Goal: Communication & Community: Answer question/provide support

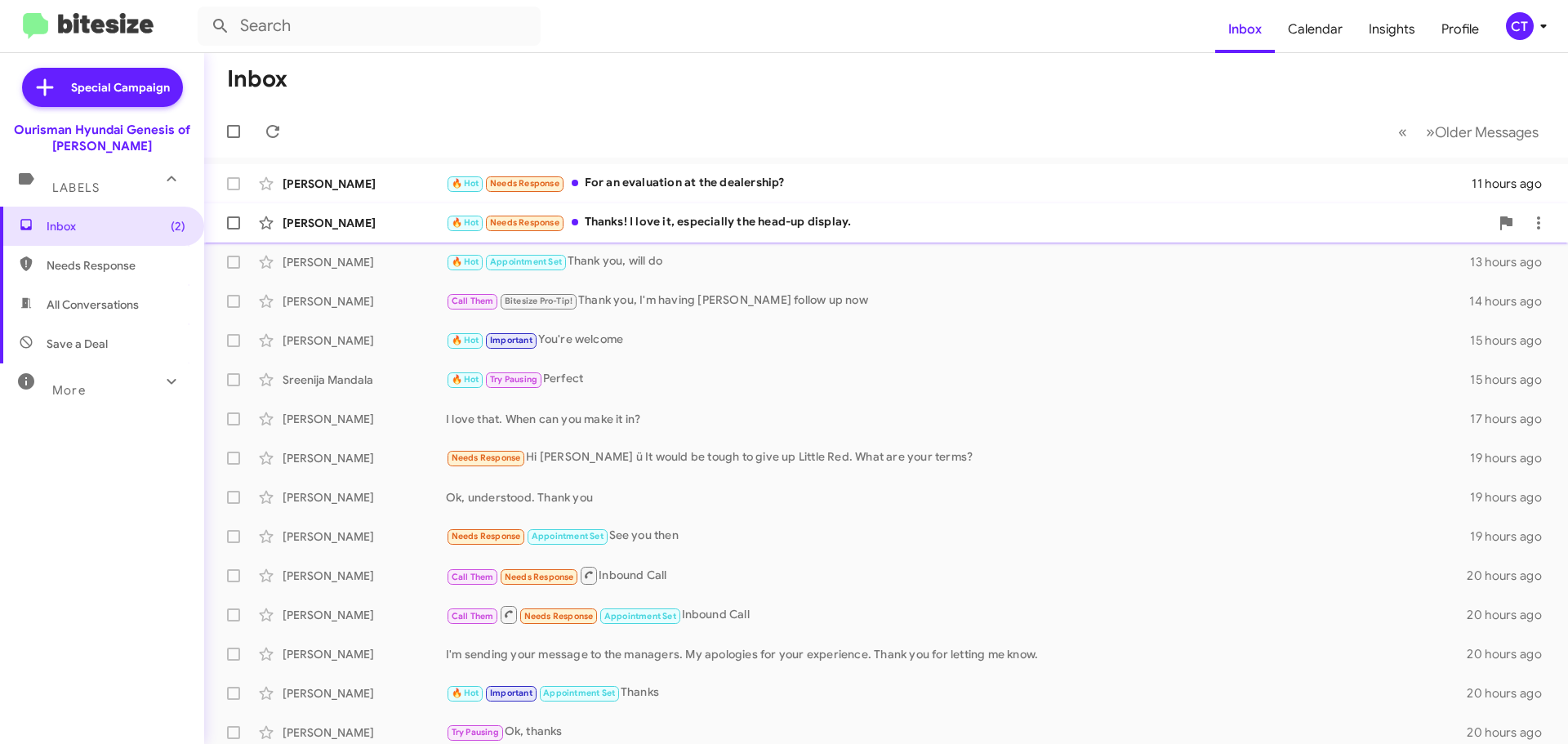
click at [604, 228] on div "🔥 Hot Needs Response Thanks! I love it, especially the head-up display." at bounding box center [968, 223] width 1044 height 19
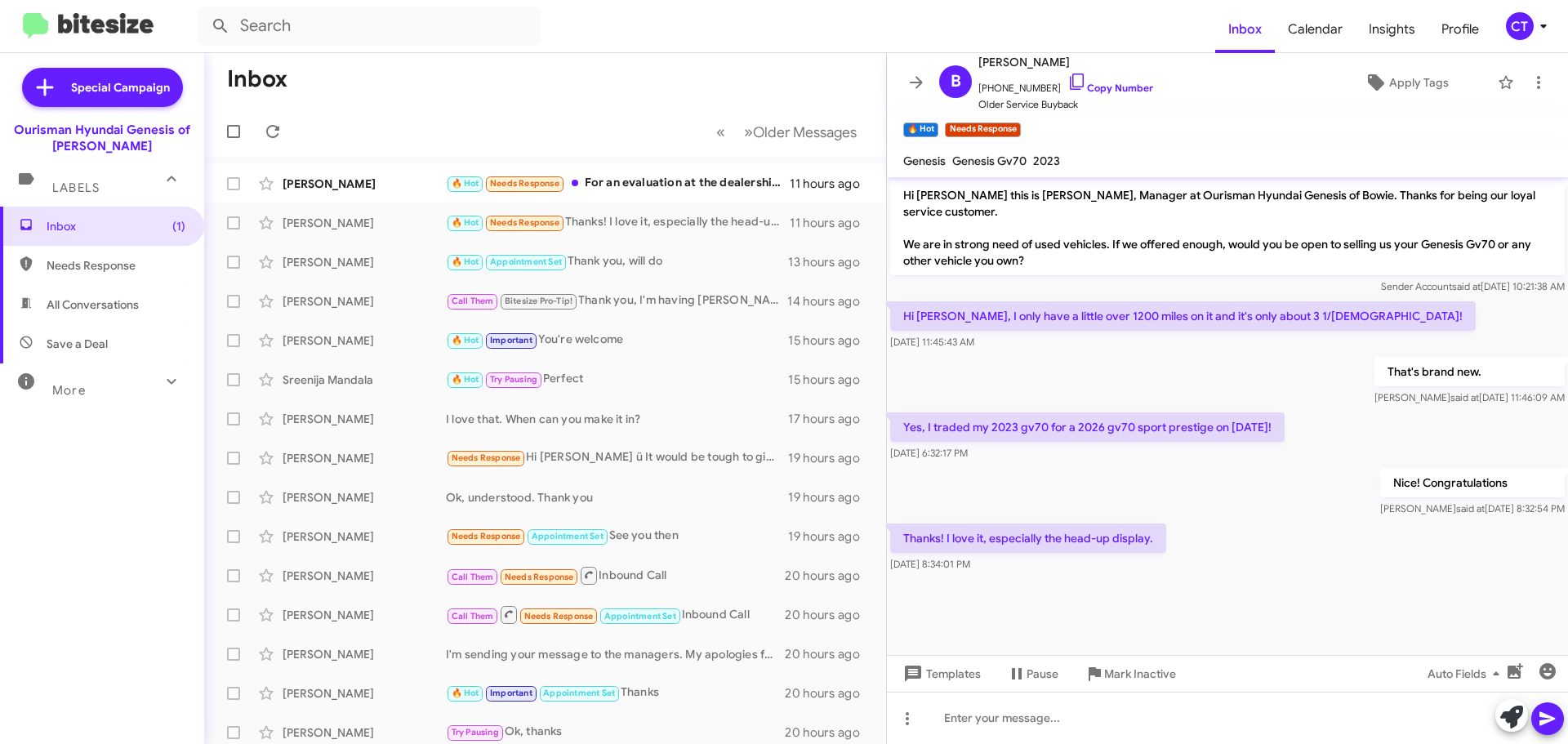
click at [1547, 25] on icon at bounding box center [1543, 26] width 20 height 20
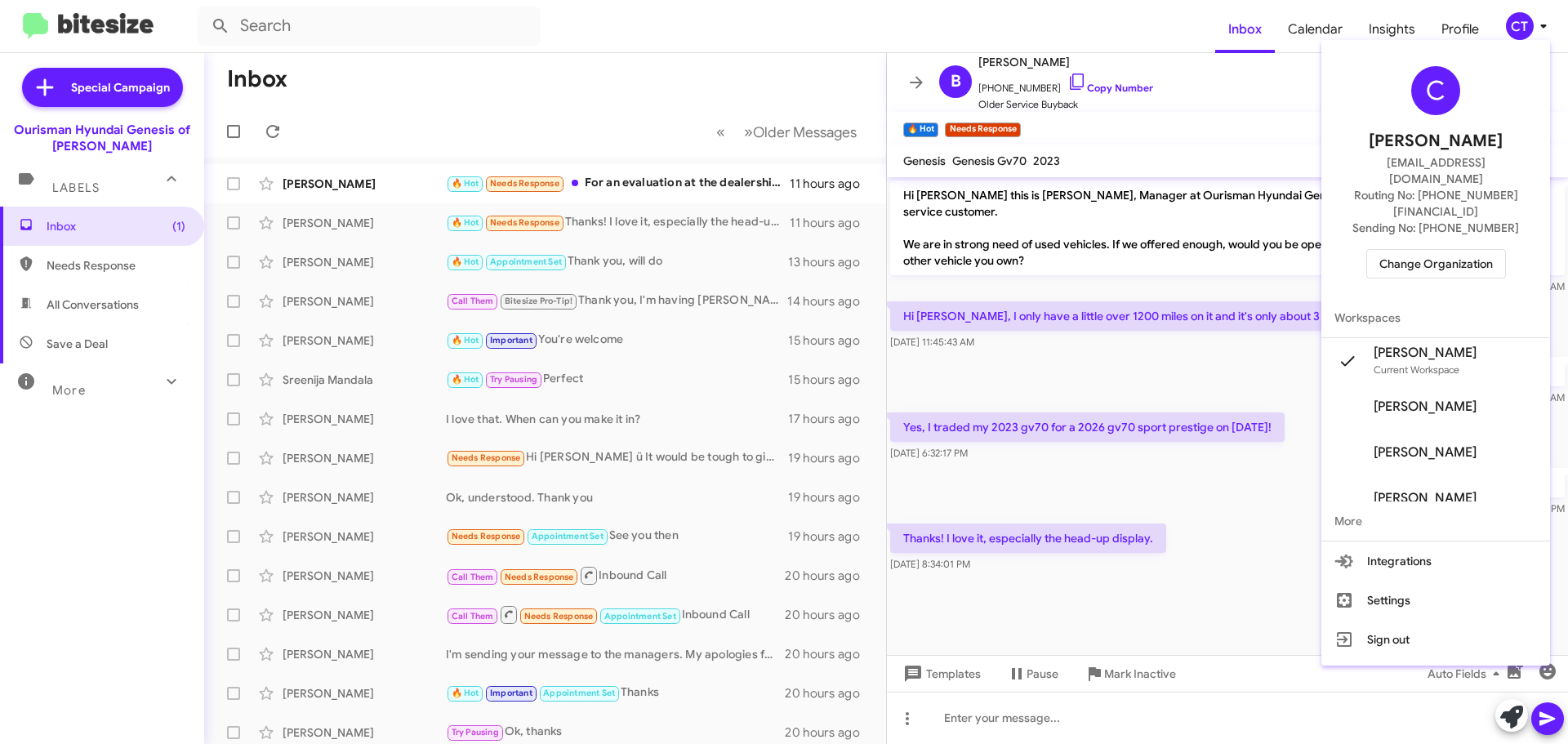
click at [1278, 112] on div at bounding box center [784, 372] width 1568 height 744
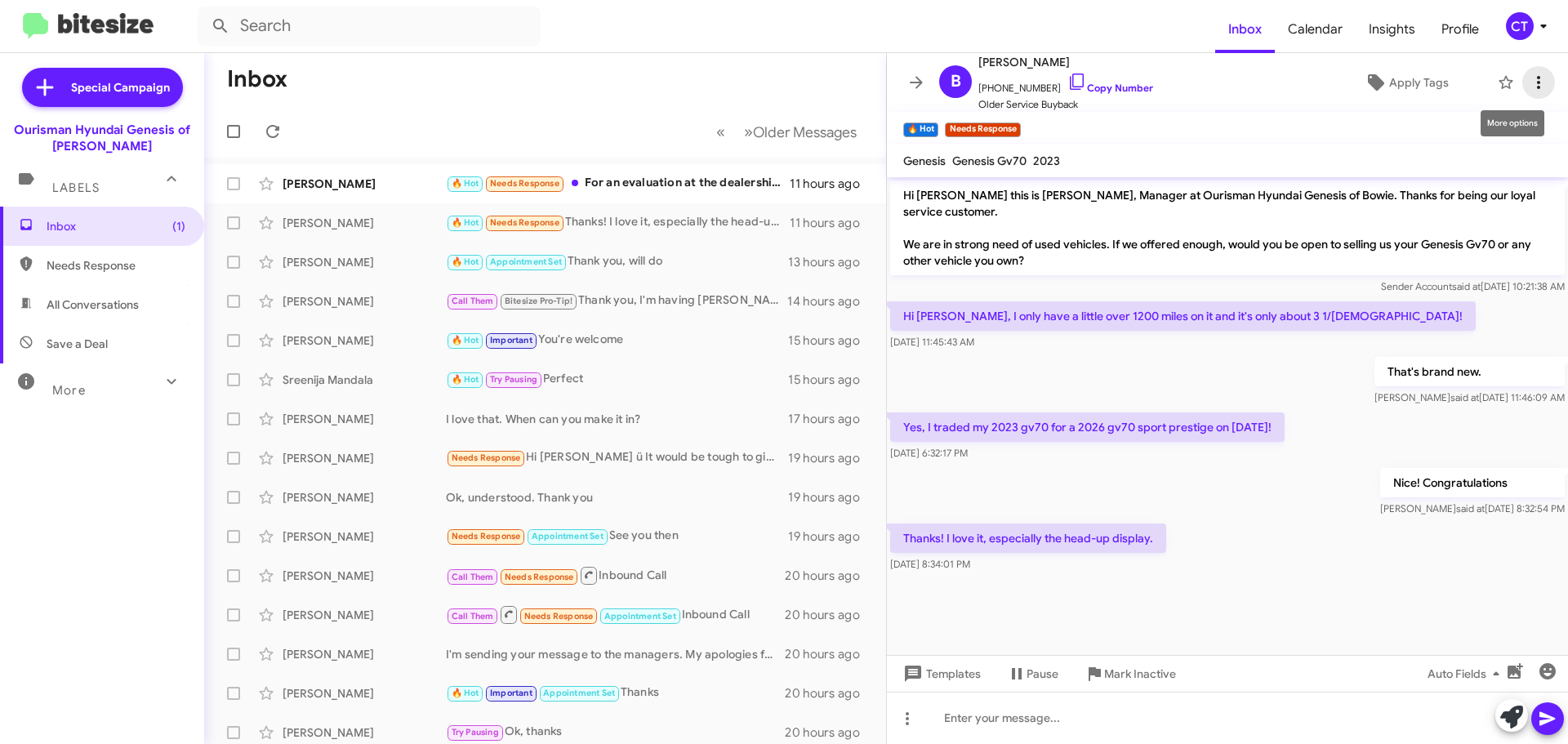
click at [1529, 83] on icon at bounding box center [1539, 82] width 20 height 20
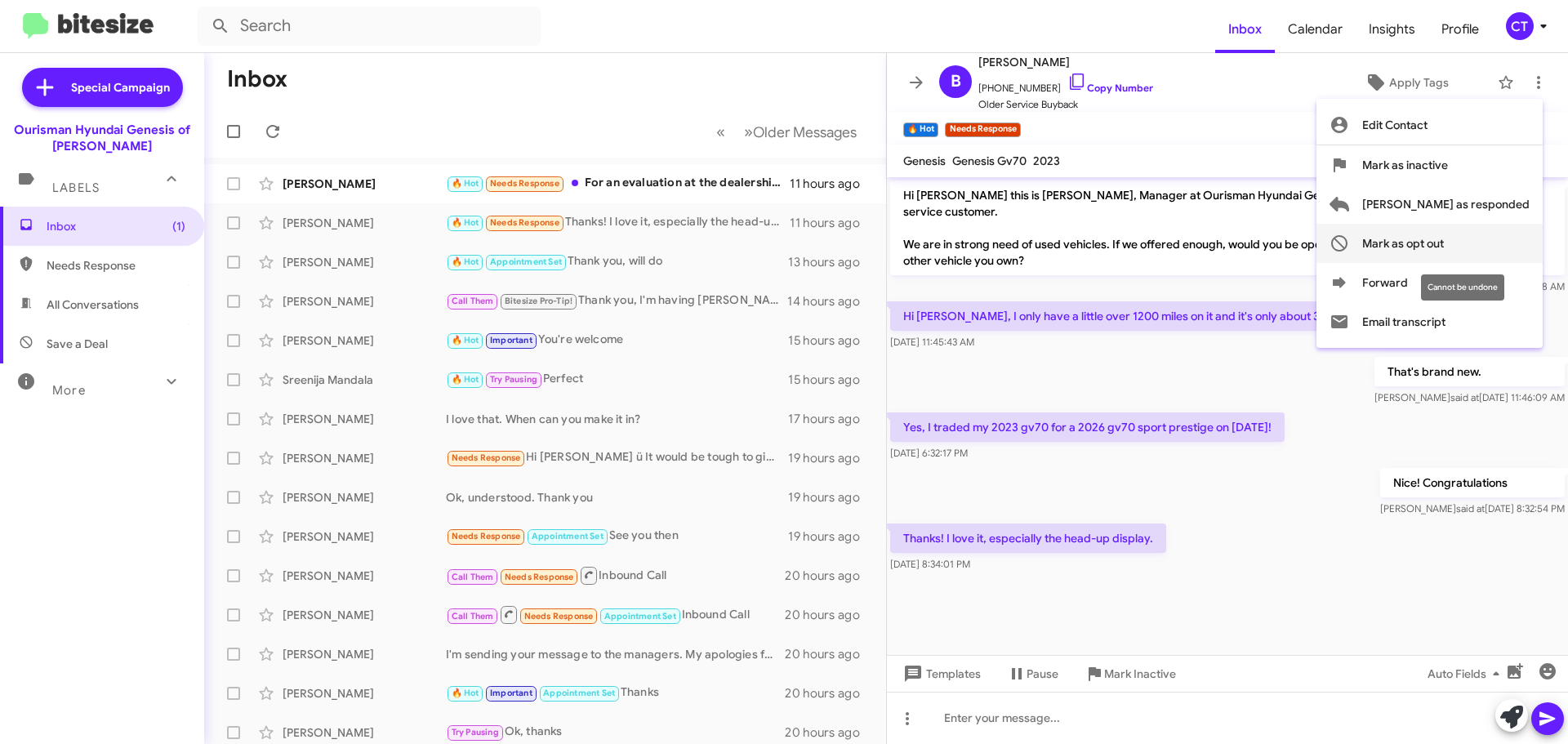
click at [1444, 252] on span "Mark as opt out" at bounding box center [1404, 243] width 81 height 39
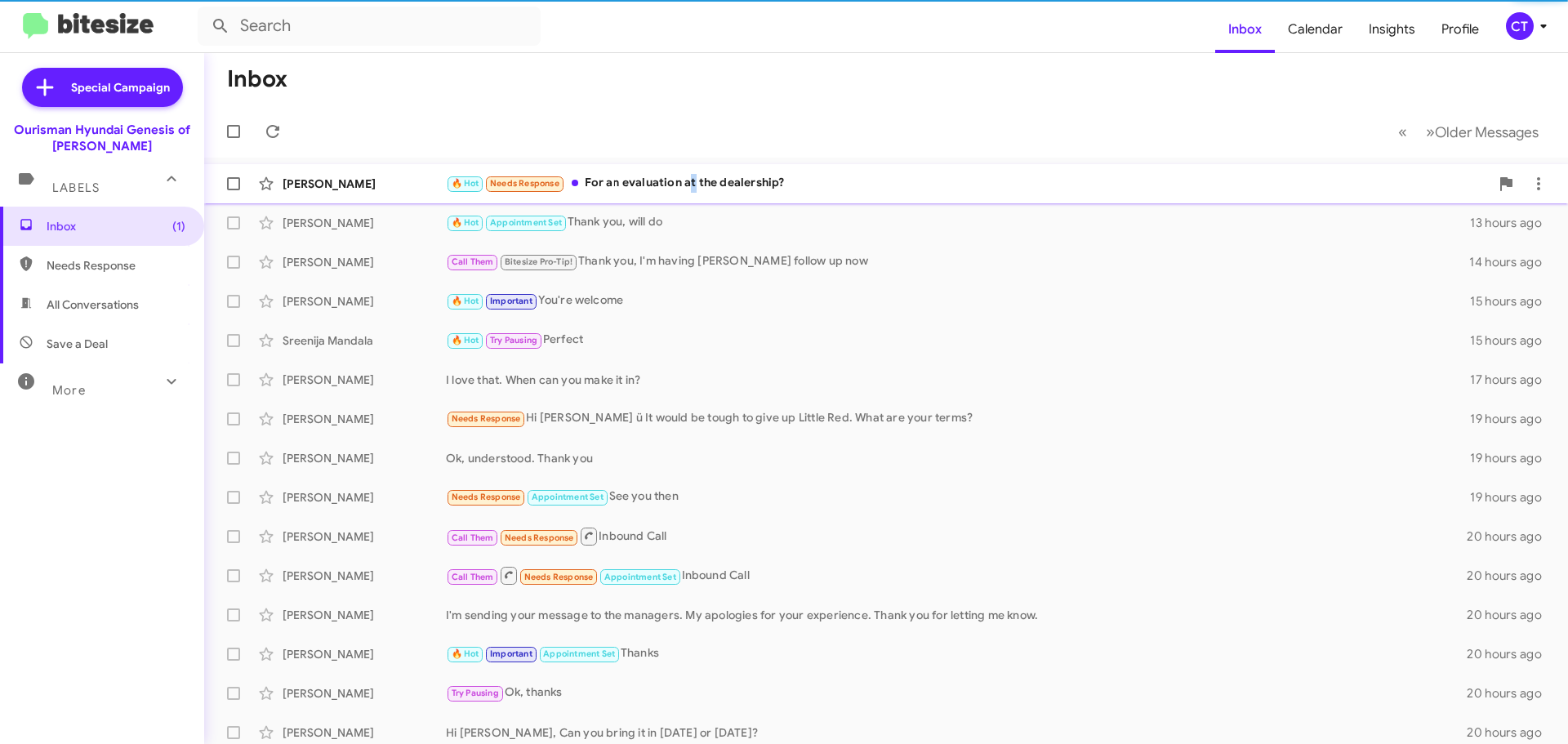
click at [693, 184] on div "🔥 Hot Needs Response For an evaluation at the dealership?" at bounding box center [968, 183] width 1044 height 19
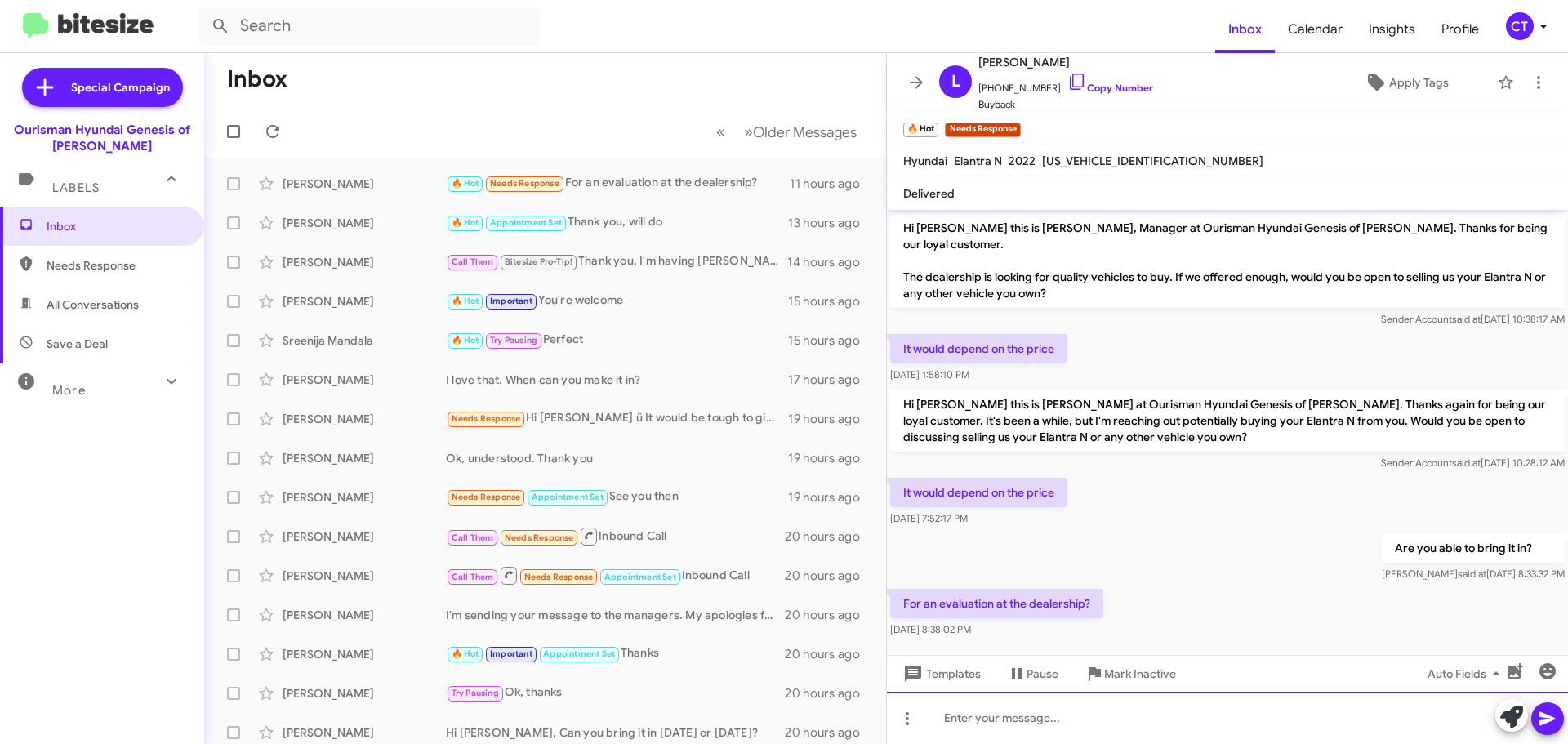
click at [1088, 734] on div at bounding box center [1228, 718] width 681 height 52
click at [930, 718] on div "Yes, we're able to see it in person to make you an aggressive offer." at bounding box center [1228, 718] width 681 height 52
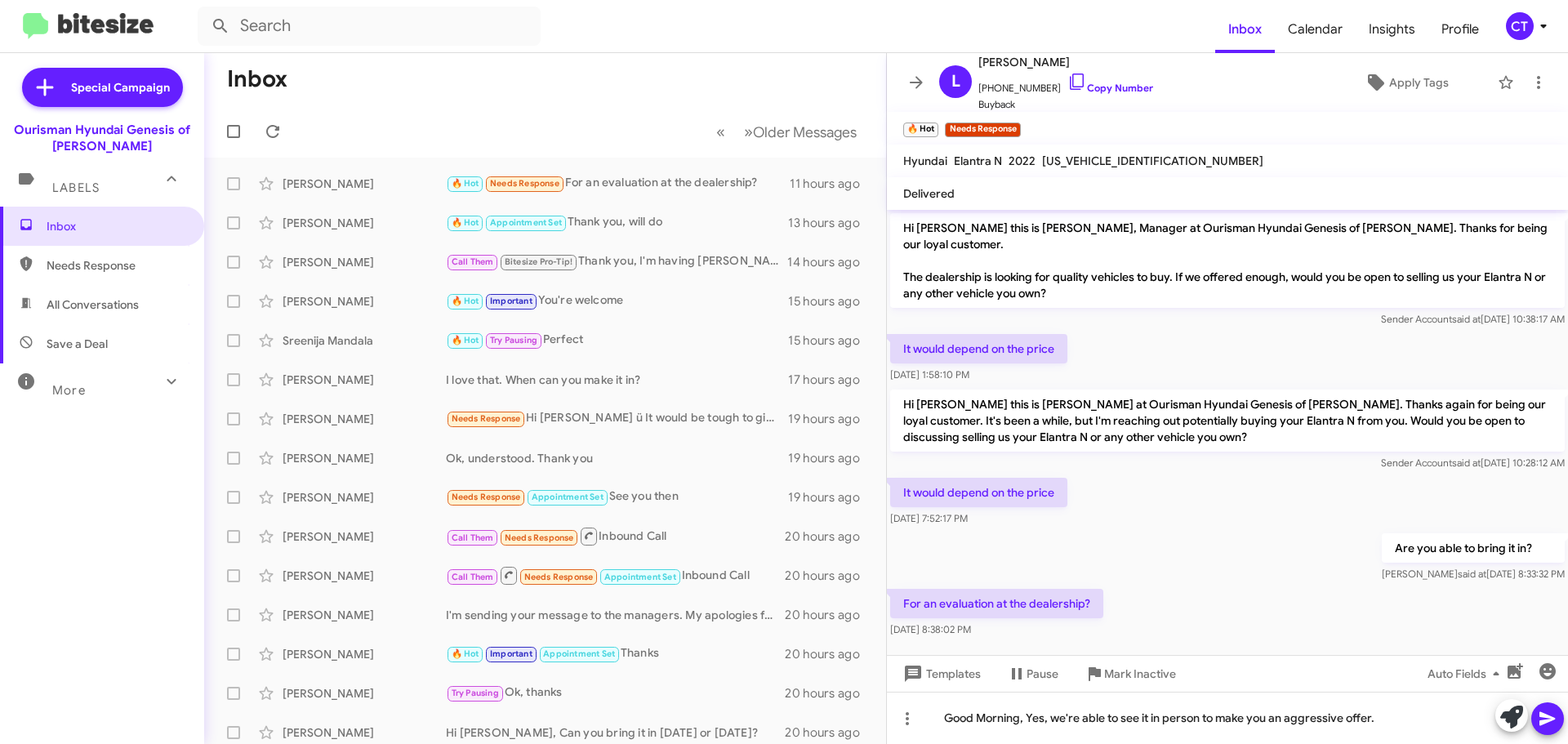
click at [1541, 713] on icon at bounding box center [1547, 719] width 15 height 14
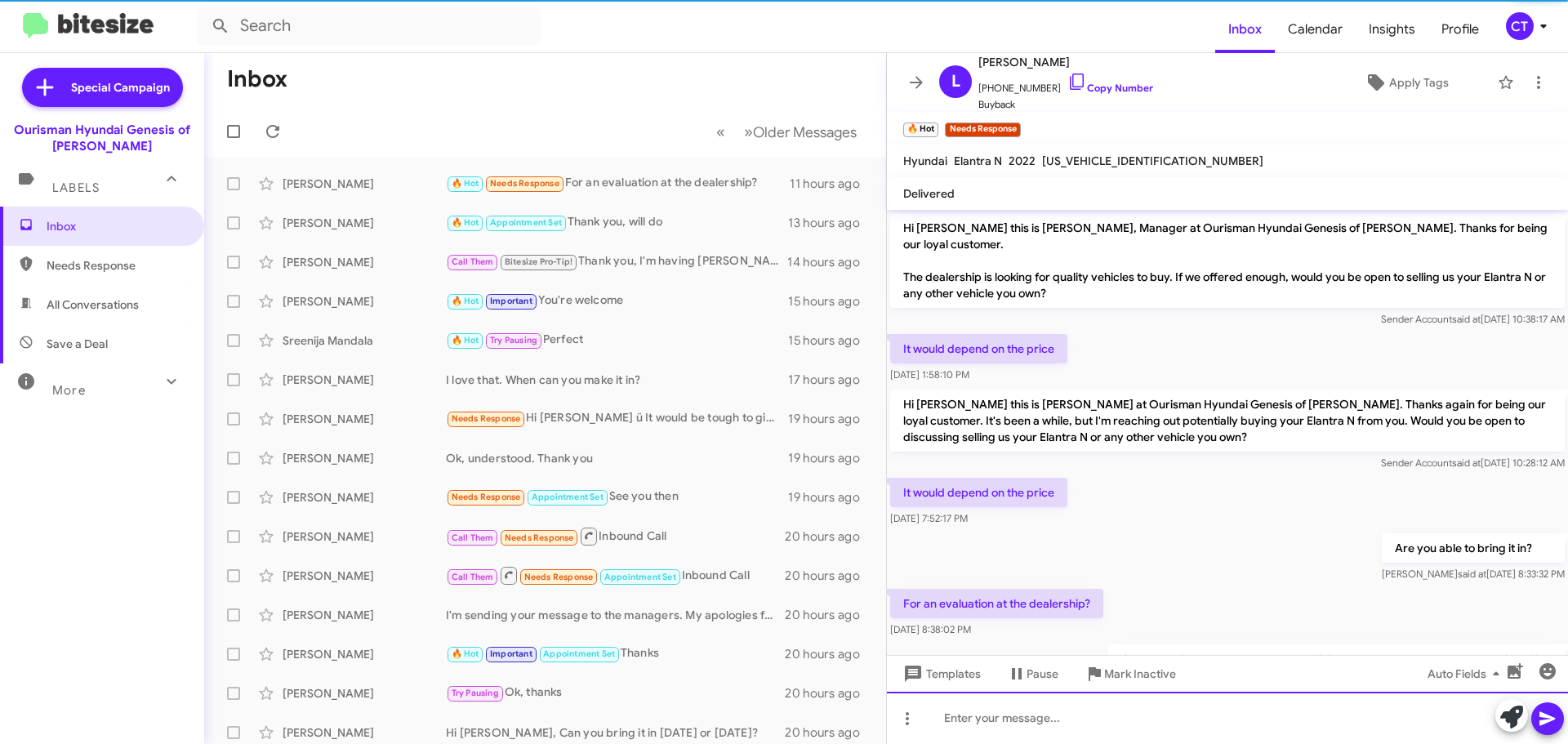
scroll to position [54, 0]
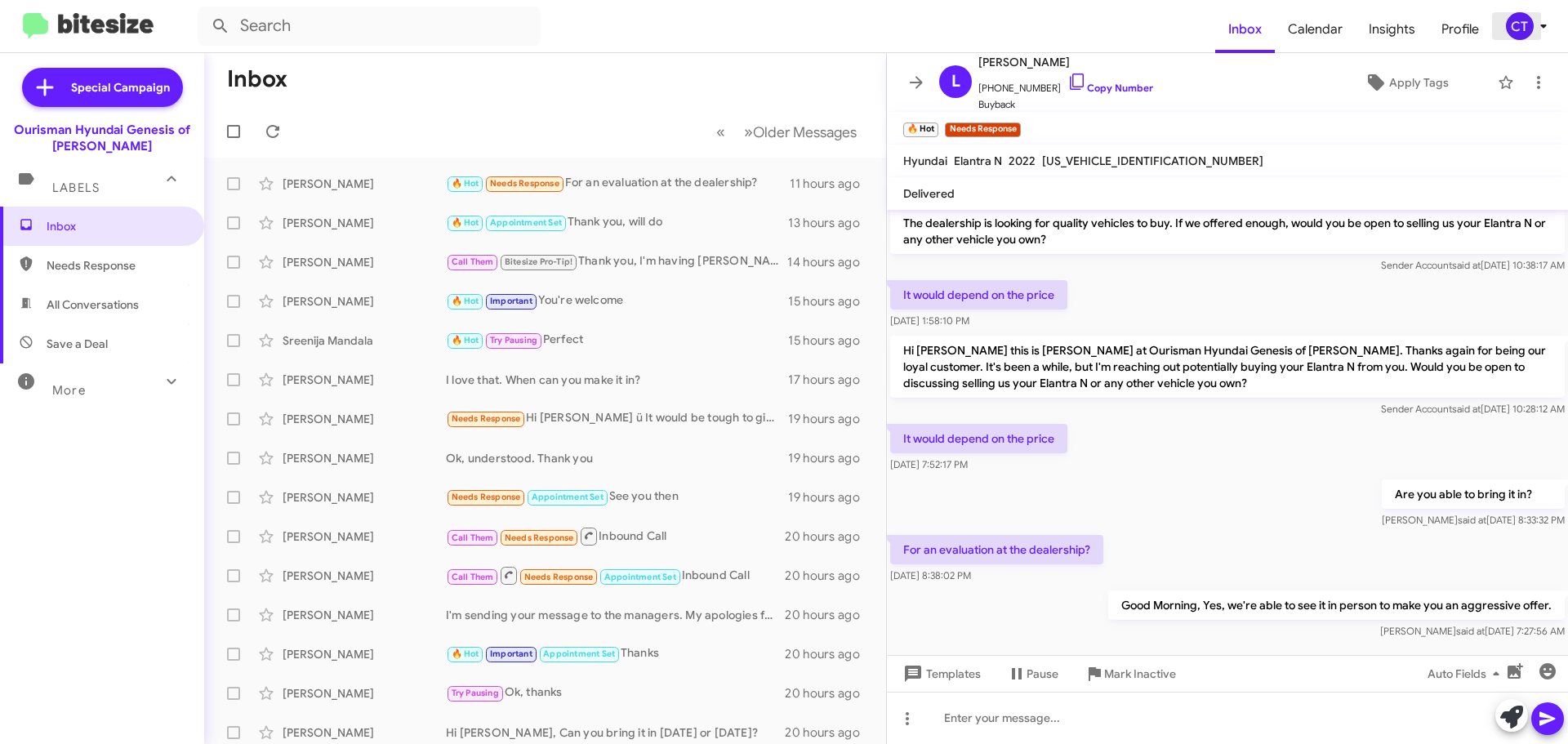
click at [1542, 27] on icon at bounding box center [1543, 26] width 20 height 20
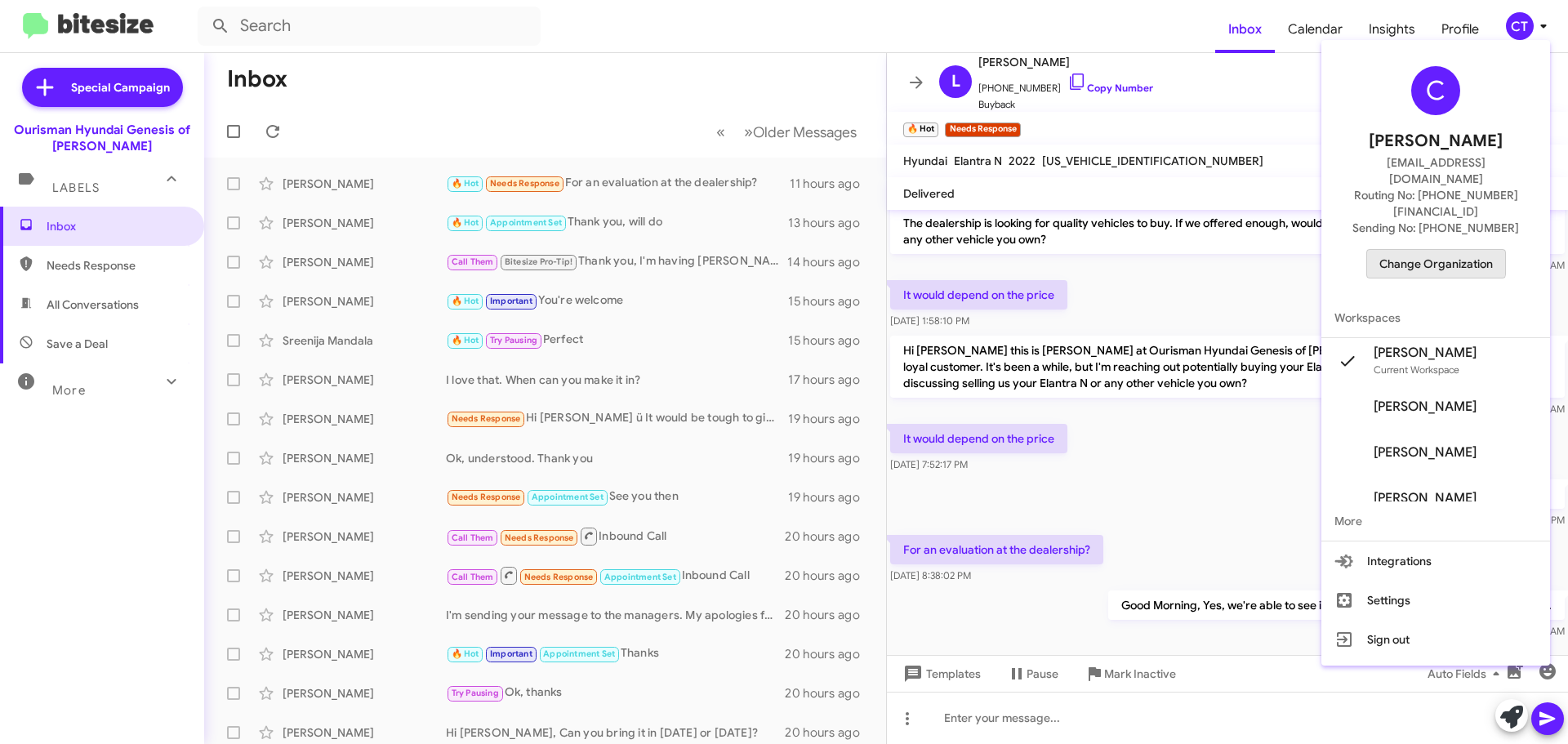
click at [1436, 250] on span "Change Organization" at bounding box center [1437, 263] width 113 height 27
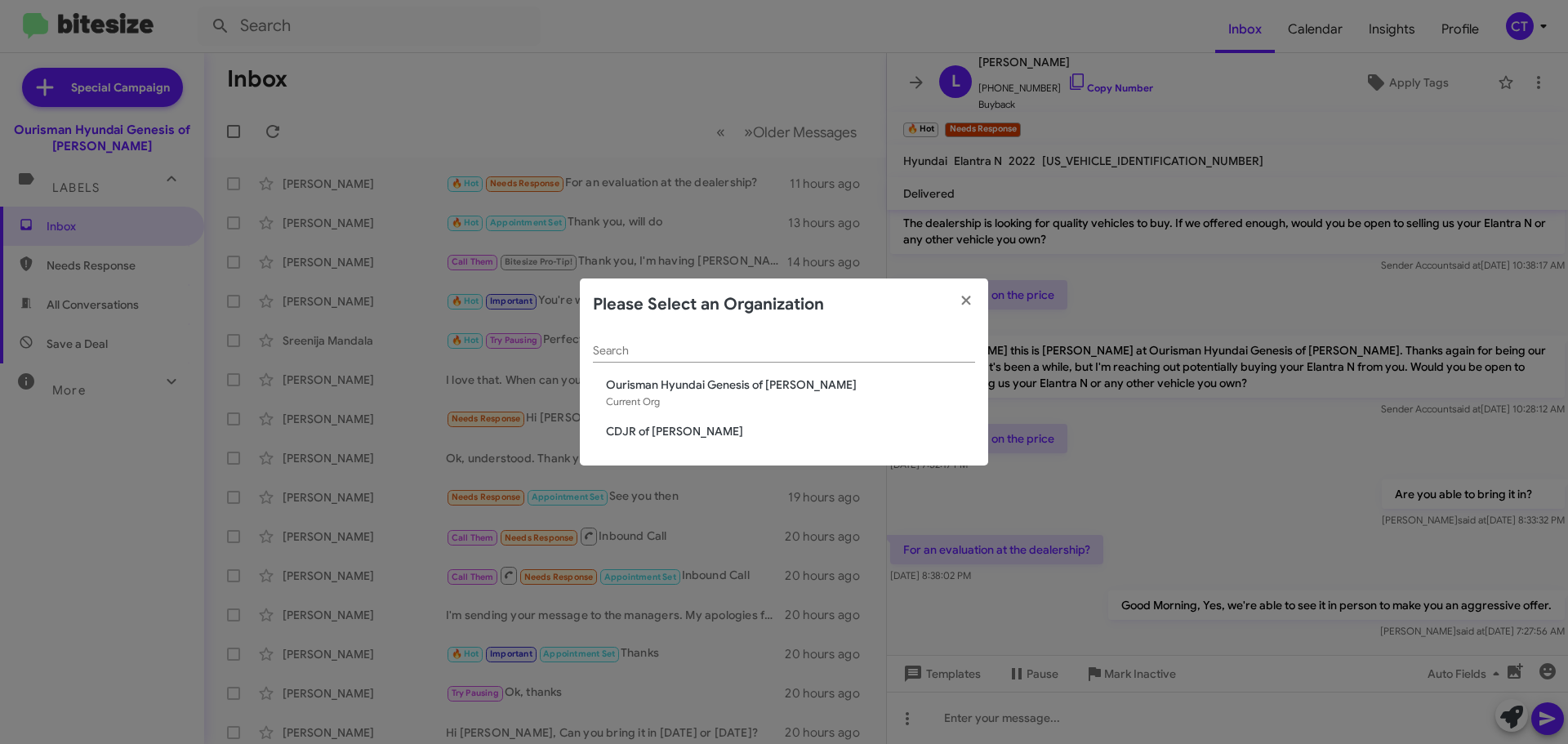
click at [650, 430] on span "CDJR of [PERSON_NAME]" at bounding box center [790, 431] width 370 height 16
